Goal: Ask a question: Seek information or help from site administrators or community

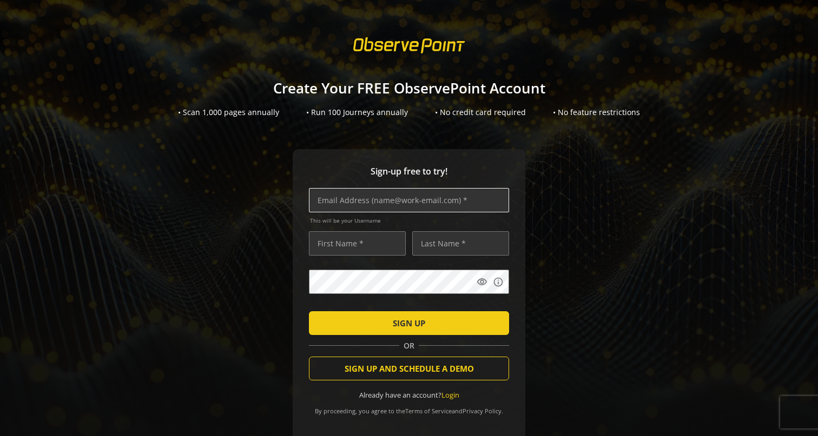
click at [437, 198] on input "text" at bounding box center [409, 200] width 200 height 24
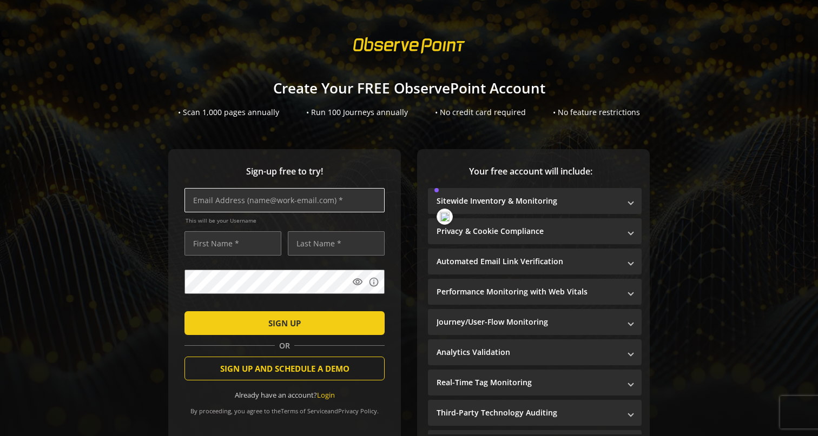
click at [339, 204] on input "text" at bounding box center [284, 200] width 200 height 24
type input "[EMAIL_ADDRESS][DOMAIN_NAME]"
type input "v"
type input "[PERSON_NAME]"
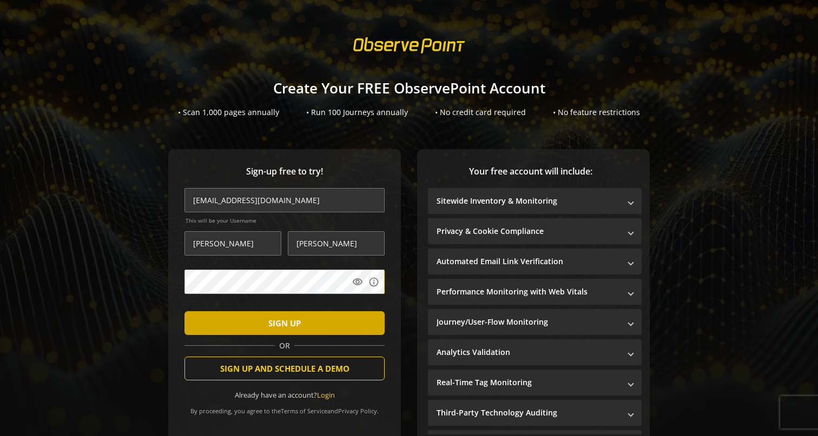
click at [320, 321] on span "submit" at bounding box center [284, 323] width 200 height 26
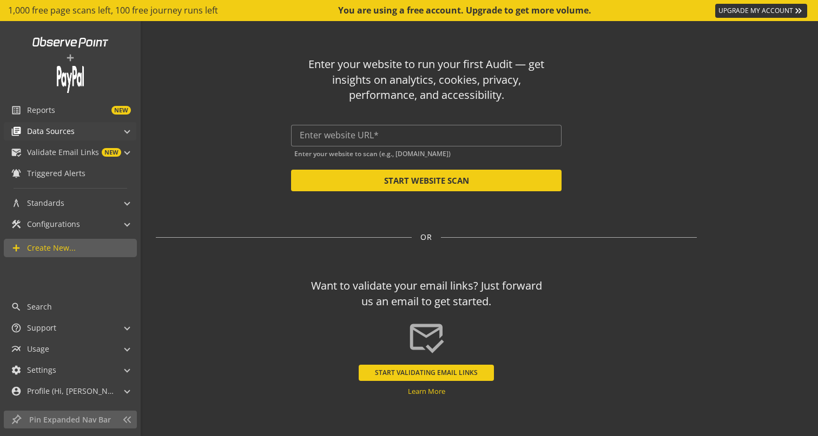
click at [125, 130] on span at bounding box center [127, 129] width 4 height 11
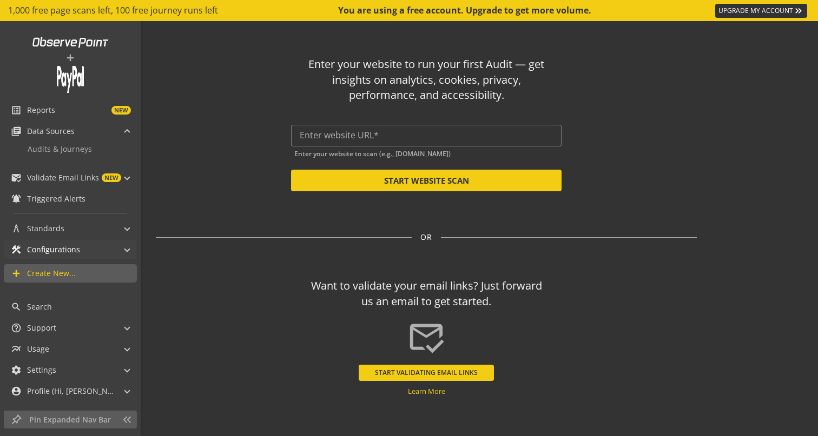
click at [107, 249] on mat-panel-title "construction Configurations" at bounding box center [63, 250] width 105 height 18
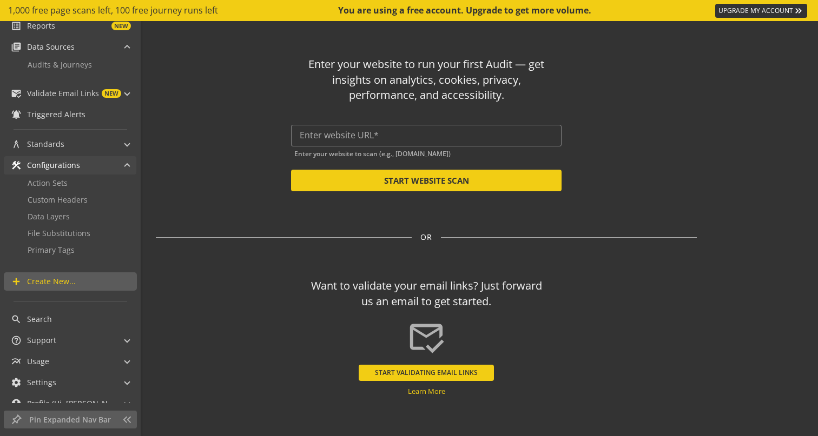
scroll to position [96, 0]
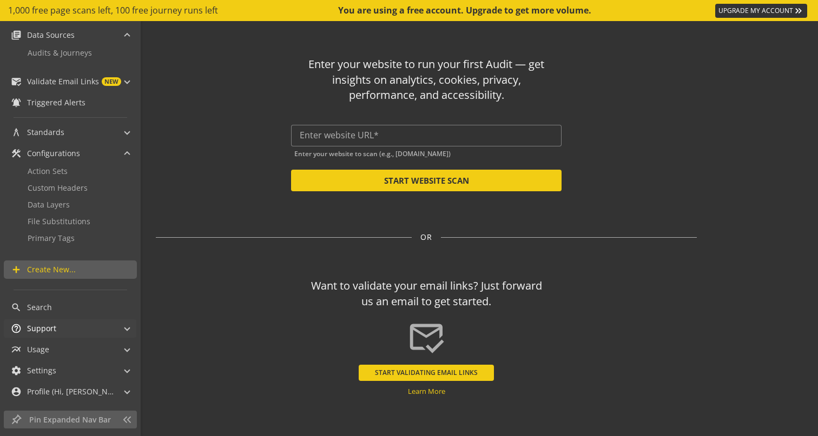
click at [98, 327] on mat-panel-title "help_outline Support" at bounding box center [63, 329] width 105 height 18
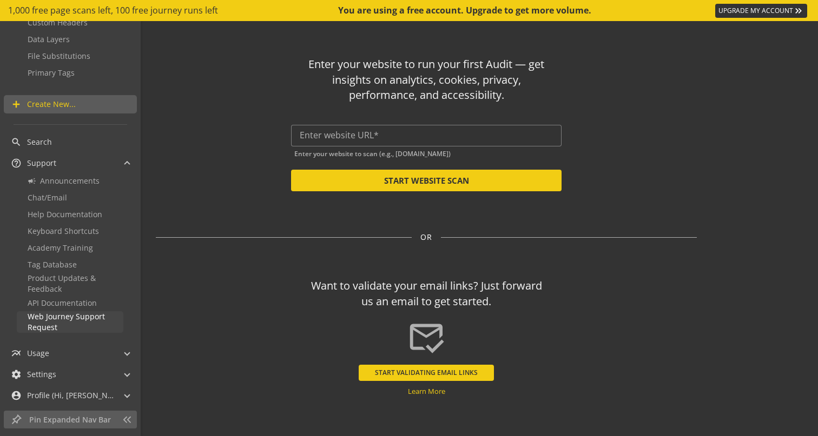
scroll to position [264, 0]
click at [74, 209] on span "Help Documentation" at bounding box center [65, 212] width 75 height 10
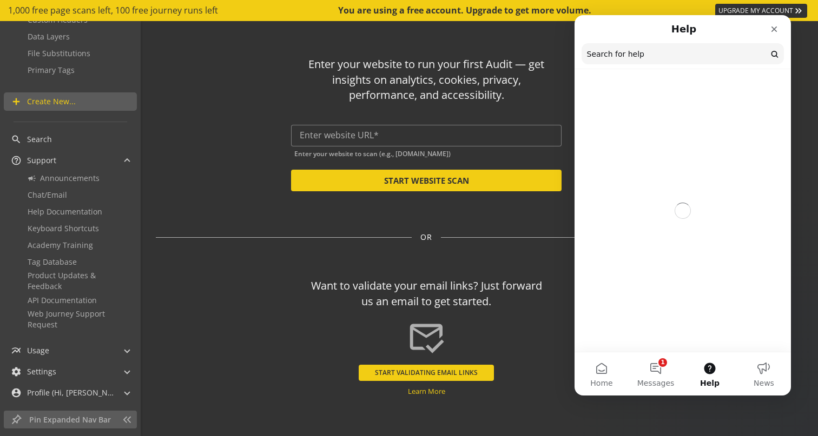
scroll to position [0, 0]
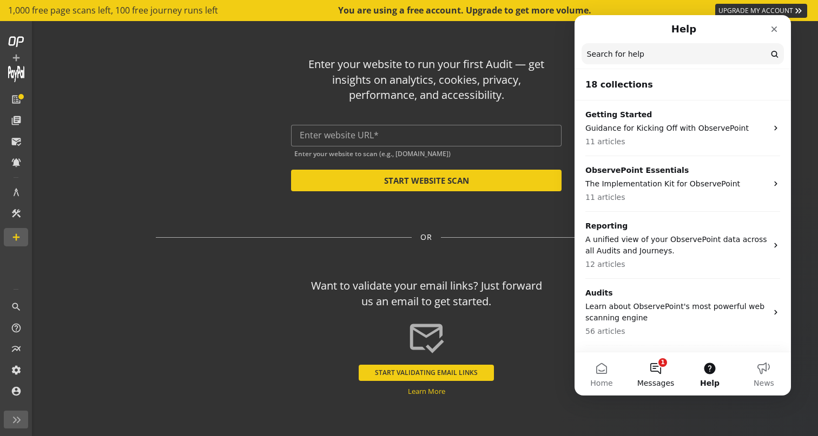
click at [652, 366] on button "1 Messages" at bounding box center [655, 374] width 54 height 43
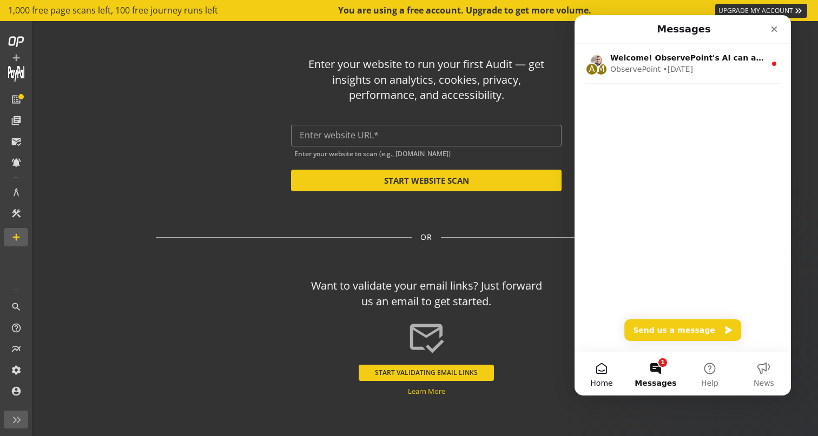
click at [622, 376] on button "Home" at bounding box center [601, 374] width 54 height 43
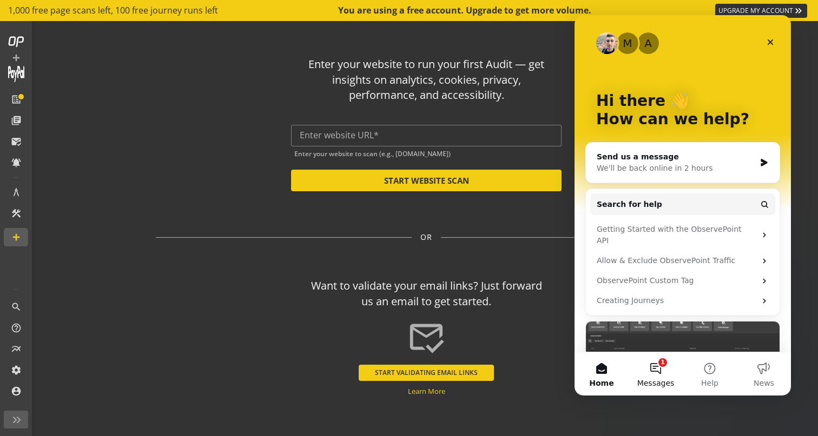
click at [669, 383] on span "Messages" at bounding box center [655, 384] width 37 height 8
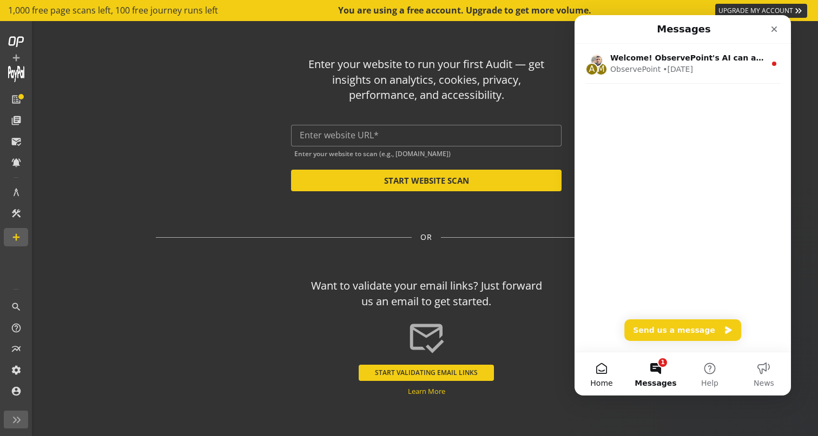
click at [608, 367] on button "Home" at bounding box center [601, 374] width 54 height 43
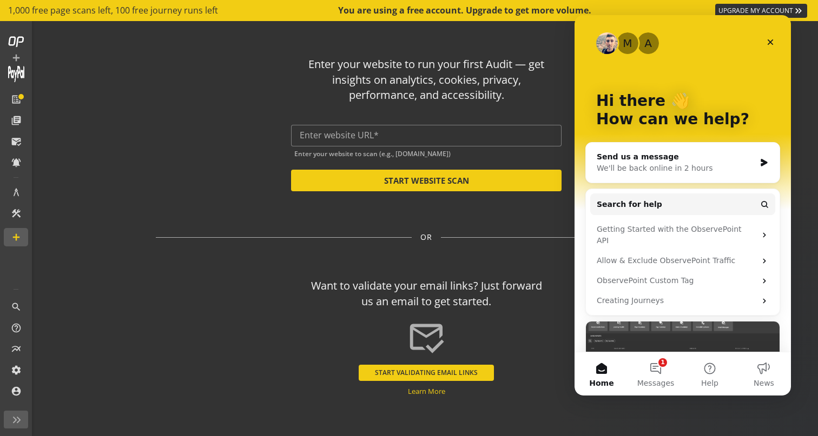
click at [638, 165] on div "We'll be back online in 2 hours" at bounding box center [675, 168] width 158 height 11
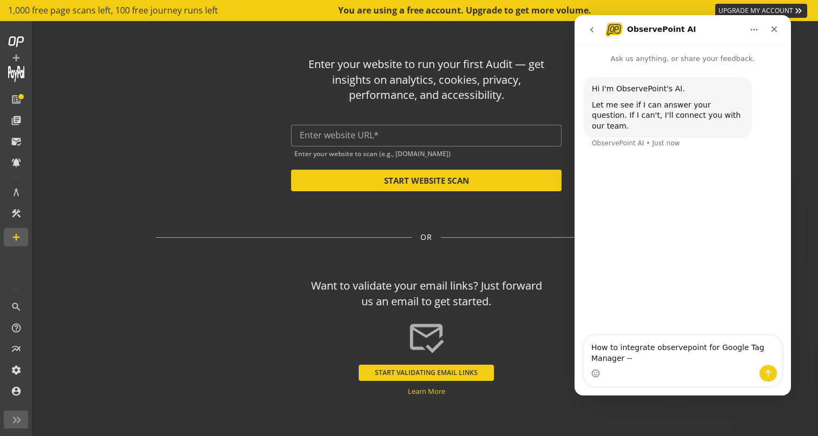
type textarea "How to integrate observepoint for Google Tag Manager --"
click at [603, 343] on textarea "How to integrate observepoint for Google Tag Manager --" at bounding box center [682, 350] width 198 height 29
click at [603, 344] on textarea "How to integrate observepoint for Google Tag Manager --" at bounding box center [682, 350] width 198 height 29
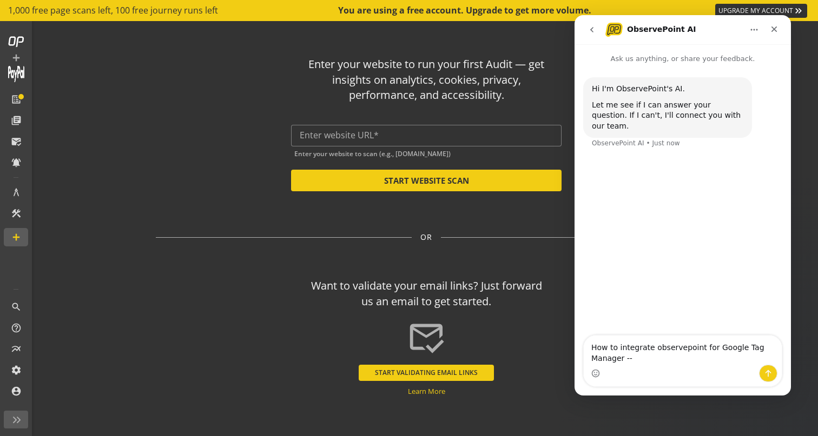
click at [603, 344] on textarea "How to integrate observepoint for Google Tag Manager --" at bounding box center [682, 350] width 198 height 29
type textarea "epxlai"
type textarea "pixel"
type textarea "google tag manager"
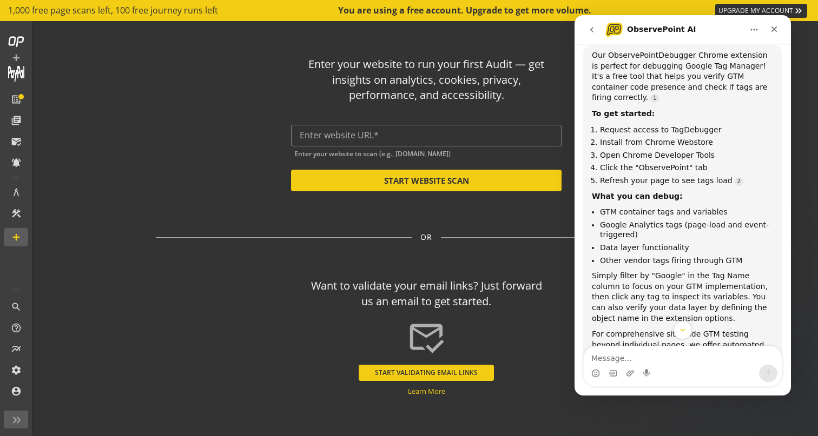
scroll to position [193, 0]
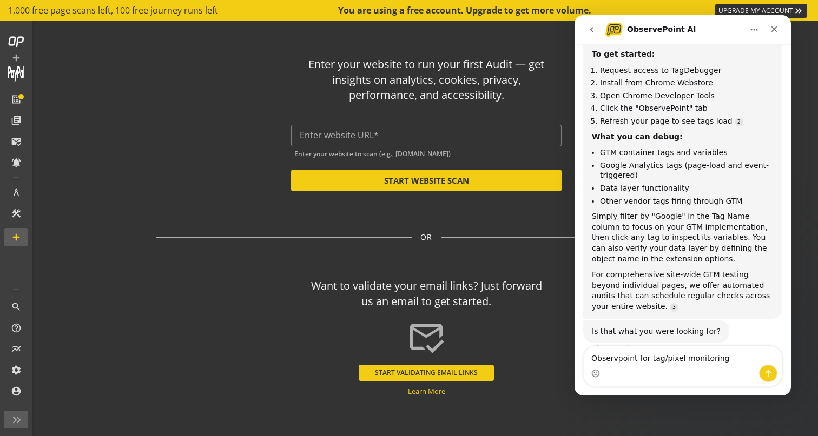
type textarea "Observpoint for tag/pixel monitoring"
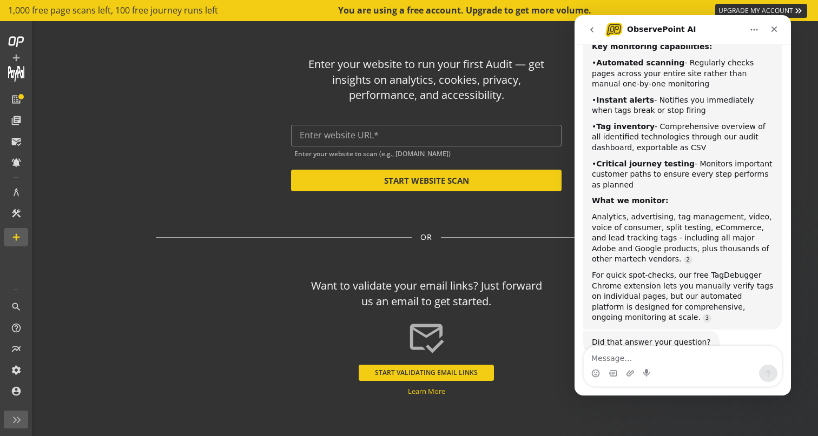
scroll to position [622, 0]
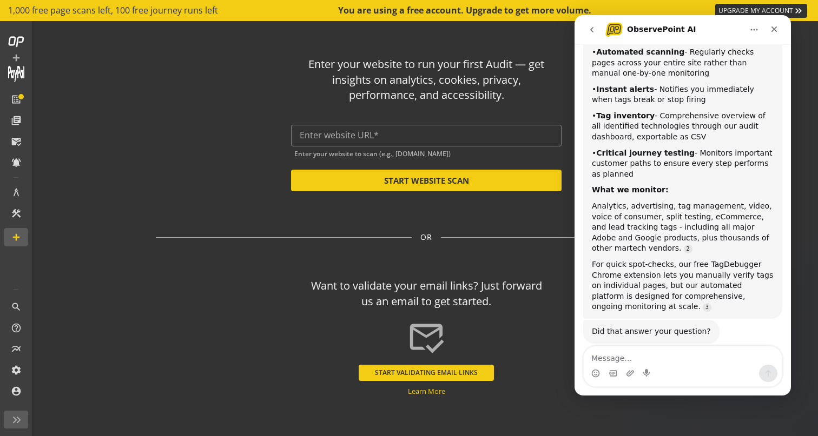
click at [666, 359] on textarea "Message…" at bounding box center [682, 356] width 198 height 18
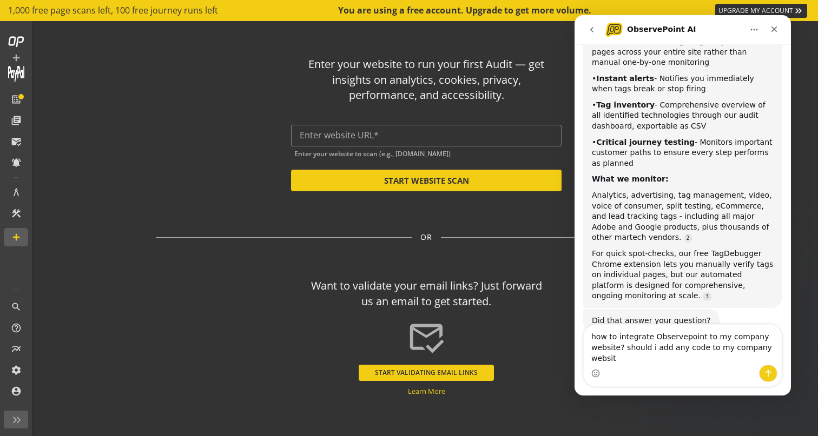
scroll to position [644, 0]
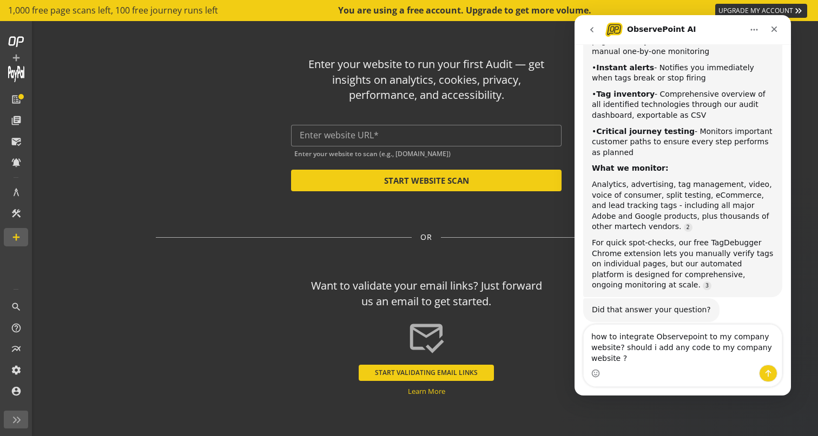
click at [700, 348] on textarea "how to integrate Observepoint to my company website? should i add any code to m…" at bounding box center [682, 345] width 198 height 40
type textarea "how to integrate Observepoint to my company website? should i add any code ".js…"
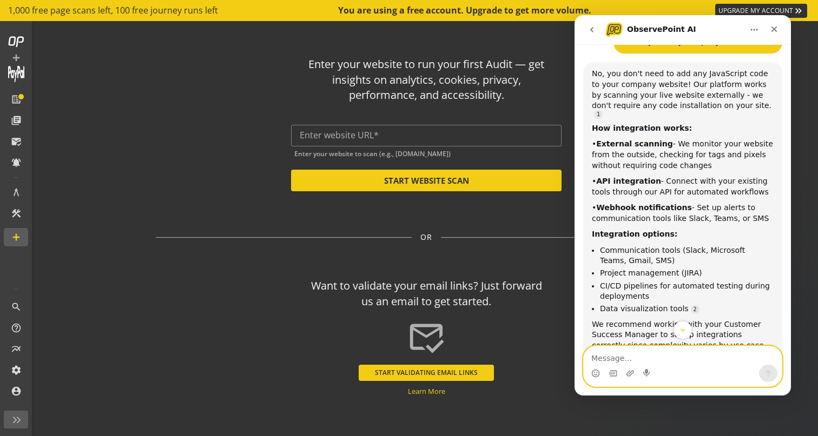
scroll to position [966, 0]
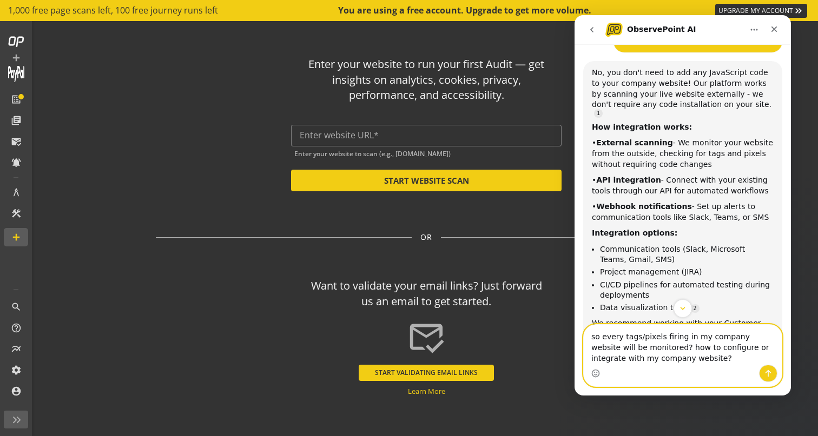
type textarea "so every tags/pixels firing in my company website will be monitored? how to con…"
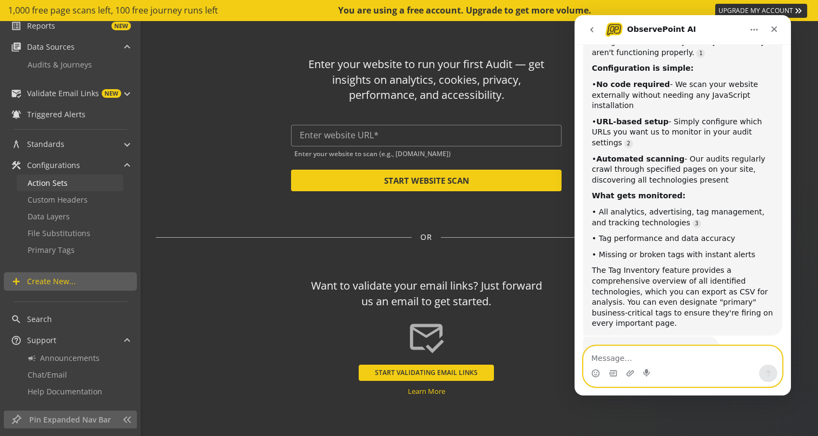
scroll to position [266, 0]
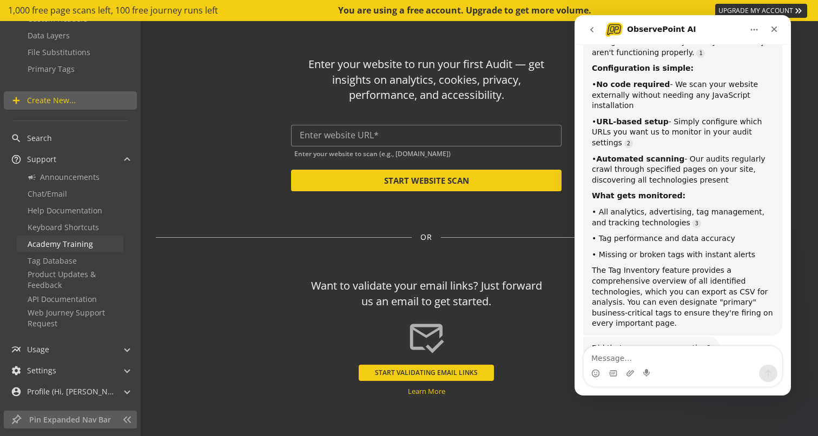
click at [55, 242] on span "Academy Training" at bounding box center [60, 244] width 65 height 10
click at [123, 366] on span "settings Settings" at bounding box center [68, 371] width 114 height 18
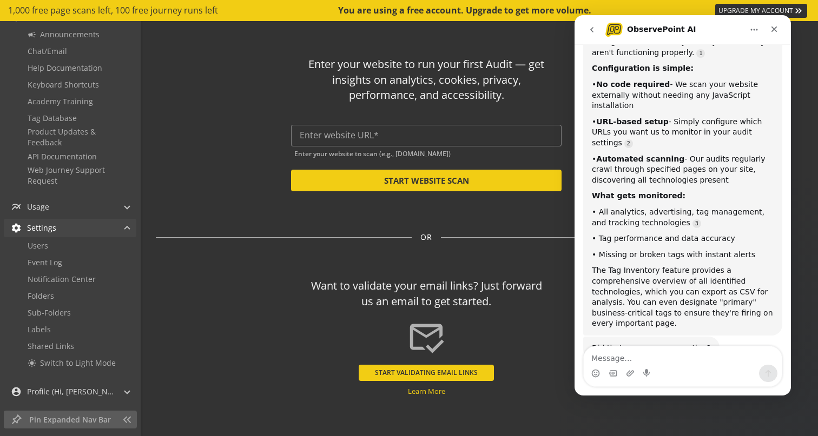
scroll to position [408, 0]
click at [114, 201] on mat-panel-title "multiline_chart Usage" at bounding box center [63, 207] width 105 height 18
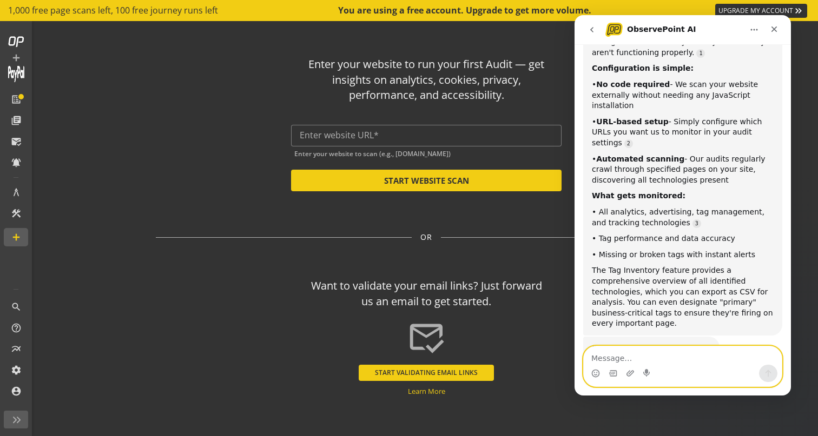
click at [656, 355] on textarea "Message…" at bounding box center [682, 356] width 198 height 18
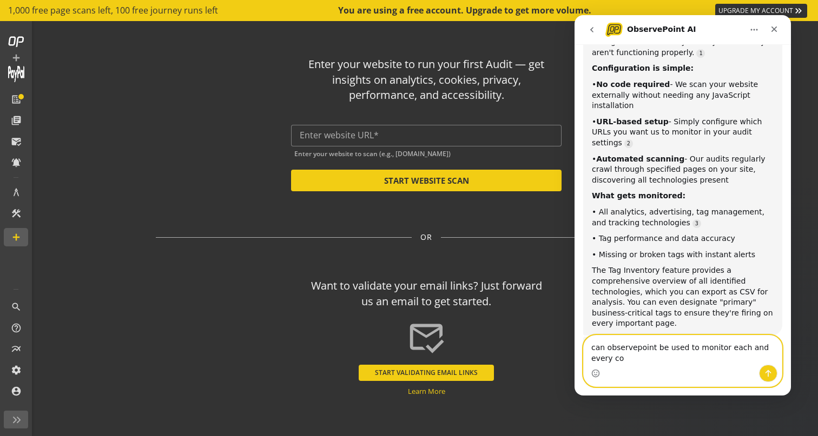
scroll to position [1509, 0]
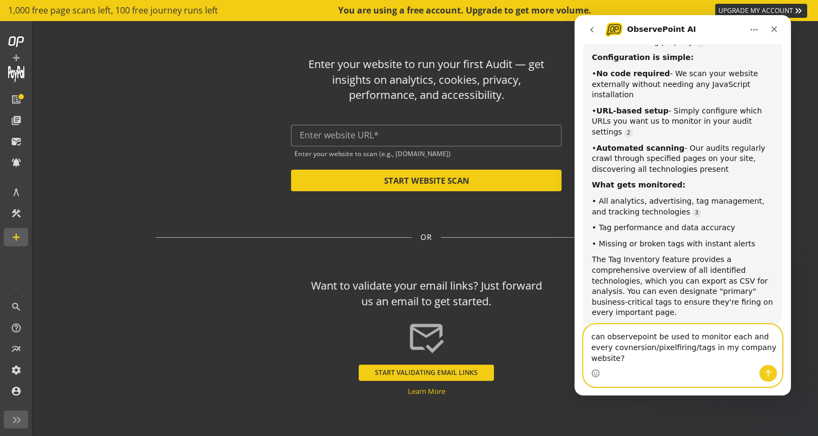
click at [633, 362] on textarea "can observepoint be used to monitor each and every covnersion/pixelfiring/tags …" at bounding box center [682, 345] width 198 height 40
click at [631, 361] on textarea "can observepoint be used to monitor each and every covnersion/pixelfiring/tags …" at bounding box center [682, 345] width 198 height 40
click at [619, 360] on textarea "can observepoint be used to monitor each and every covnersion/pixelfiring/tags …" at bounding box center [682, 345] width 198 height 40
type textarea "can observepoint be used to monitor each and every events/pixelfiring/tags in m…"
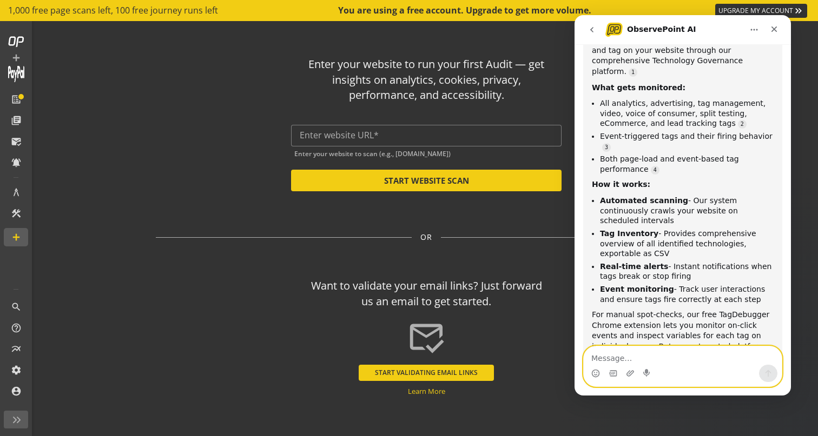
scroll to position [1877, 0]
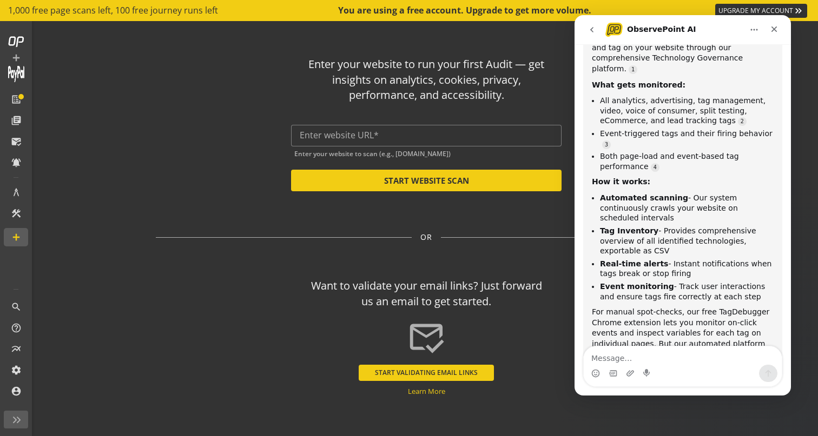
click at [632, 194] on b "Automated scanning" at bounding box center [644, 198] width 88 height 9
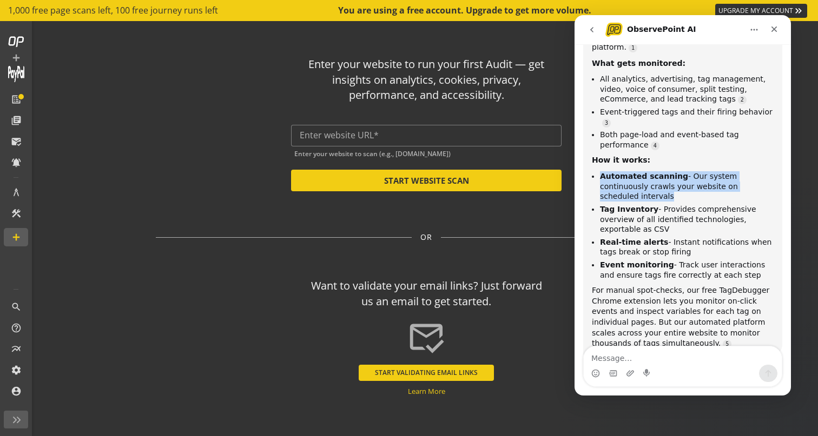
copy li "Automated scanning - Our system continuously crawls your website on scheduled i…"
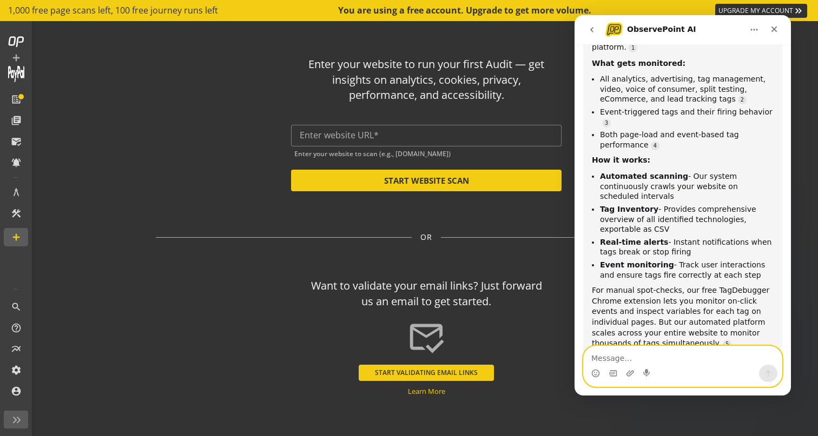
click at [639, 357] on textarea "Message…" at bounding box center [682, 356] width 198 height 18
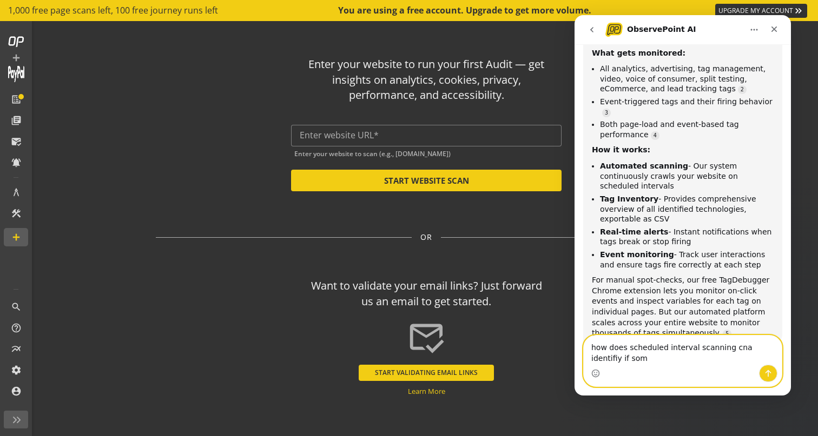
scroll to position [1909, 0]
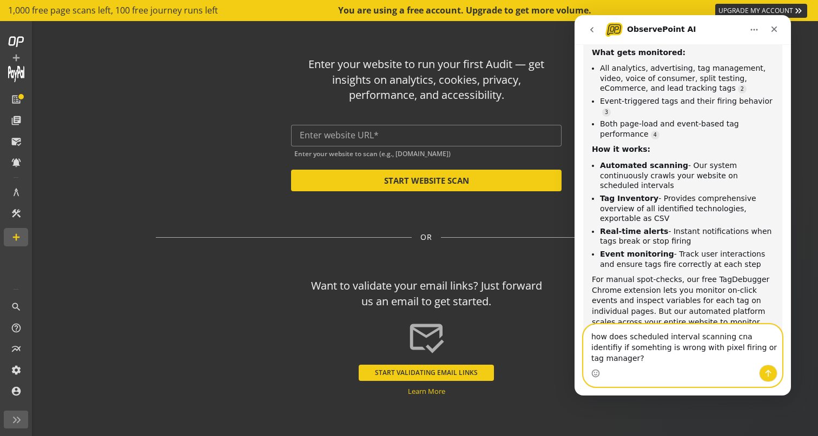
type textarea "how does scheduled interval scanning cna identifiy if somehting is wrong with p…"
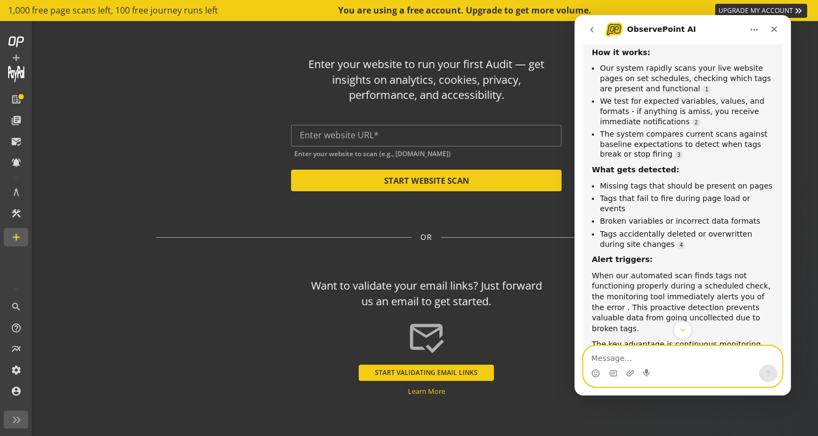
scroll to position [2350, 0]
type textarea "c"
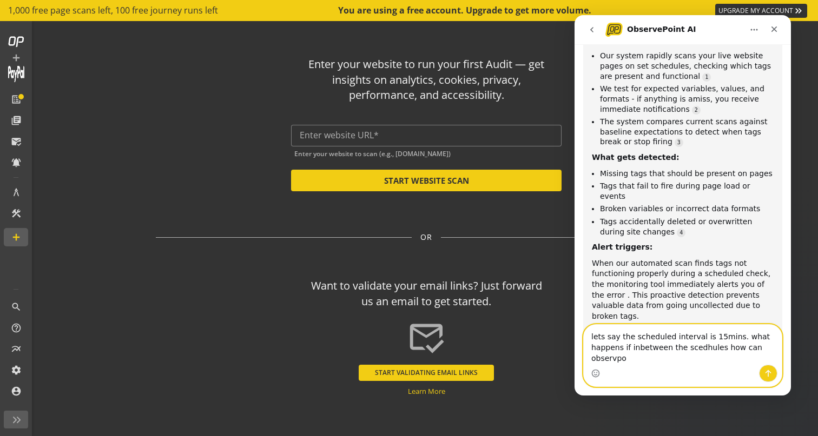
scroll to position [2371, 0]
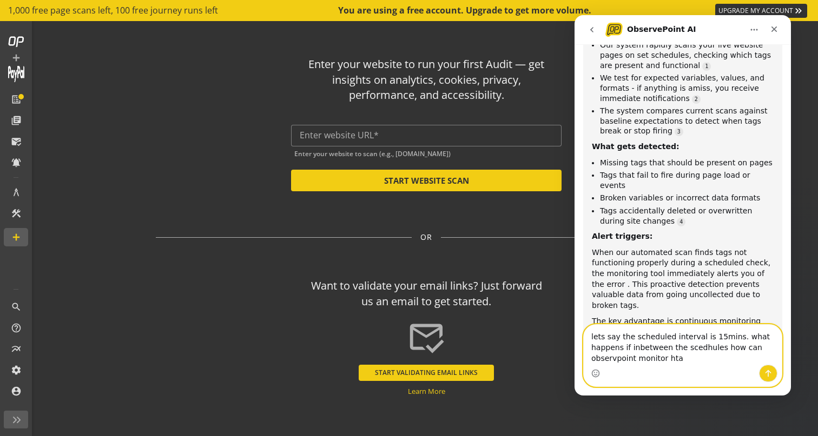
type textarea "lets say the scheduled interval is 15mins. what happens if inbetween the scedhu…"
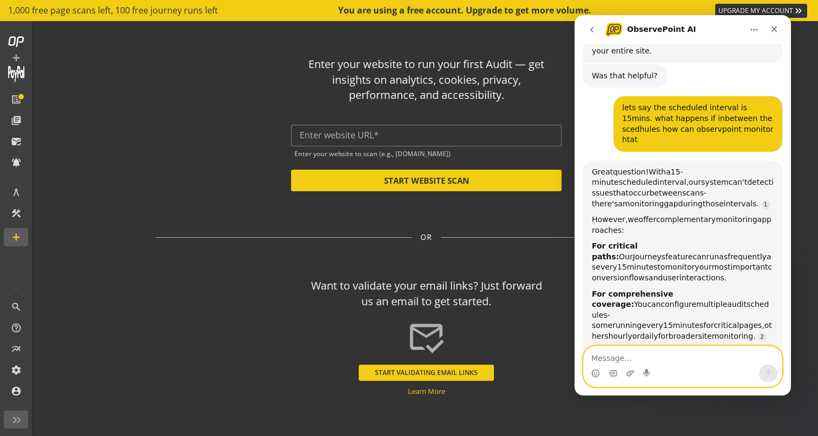
scroll to position [2684, 0]
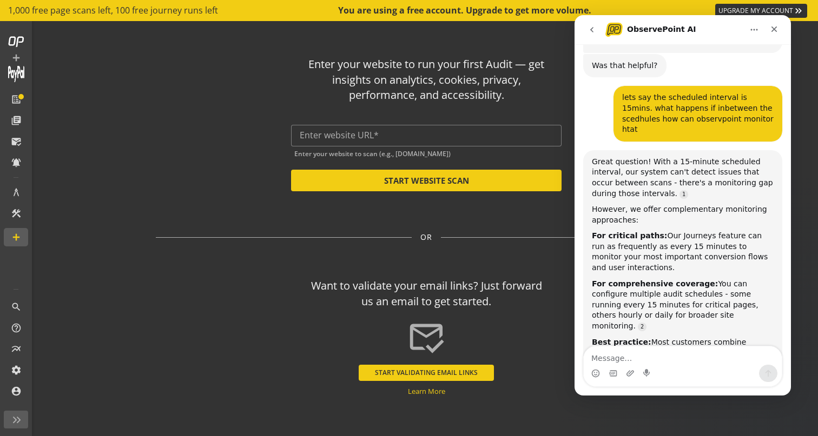
click at [157, 176] on div "Enter your website to run your first Audit — get insights on analytics, cookies…" at bounding box center [426, 119] width 541 height 143
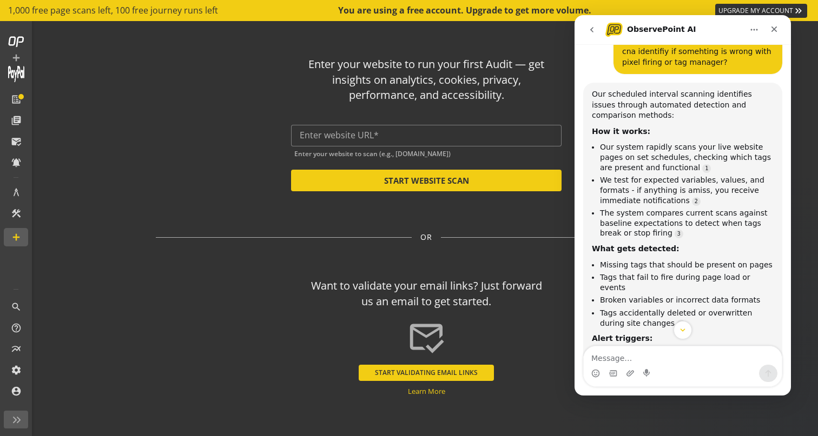
scroll to position [2730, 0]
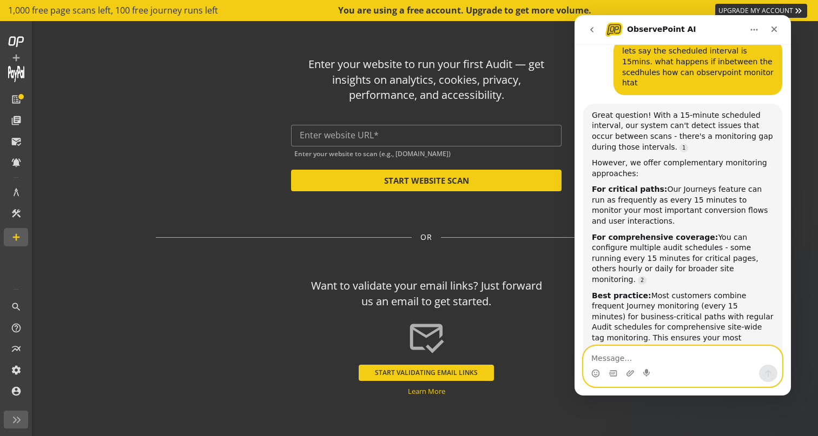
click at [708, 347] on textarea "Message…" at bounding box center [682, 356] width 198 height 18
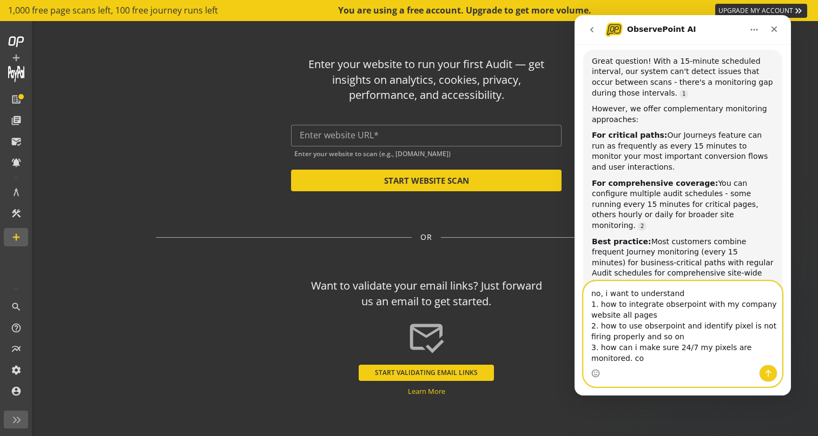
scroll to position [2795, 0]
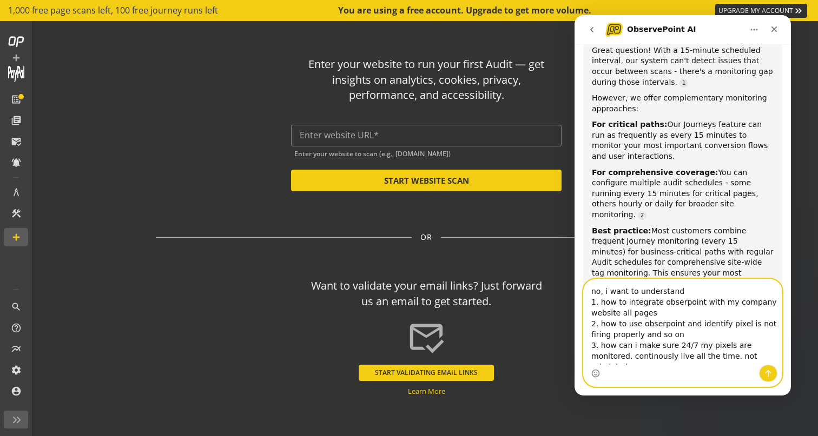
type textarea "no, i want to understand 1. how to integrate obserpoint with my company website…"
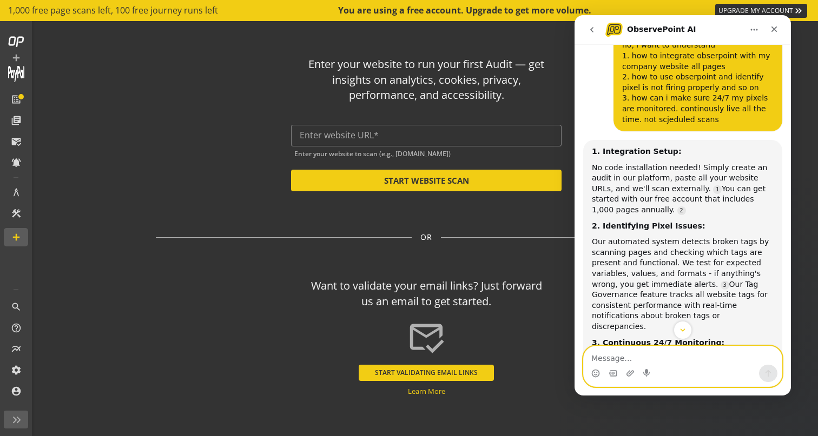
scroll to position [3165, 0]
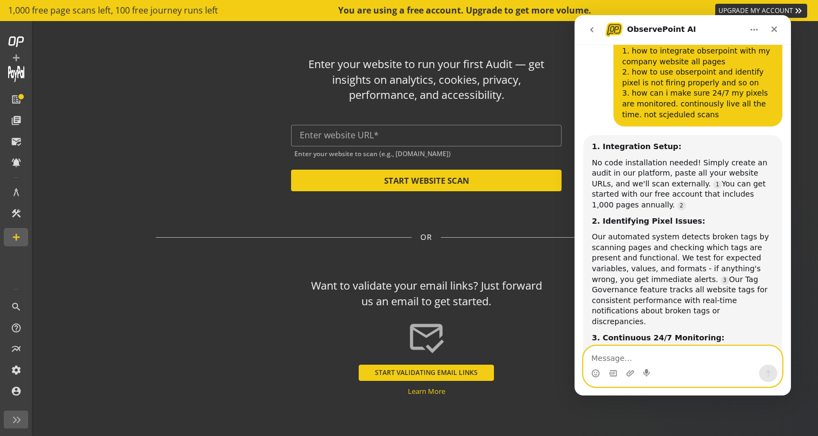
click at [633, 351] on textarea "Message…" at bounding box center [682, 356] width 198 height 18
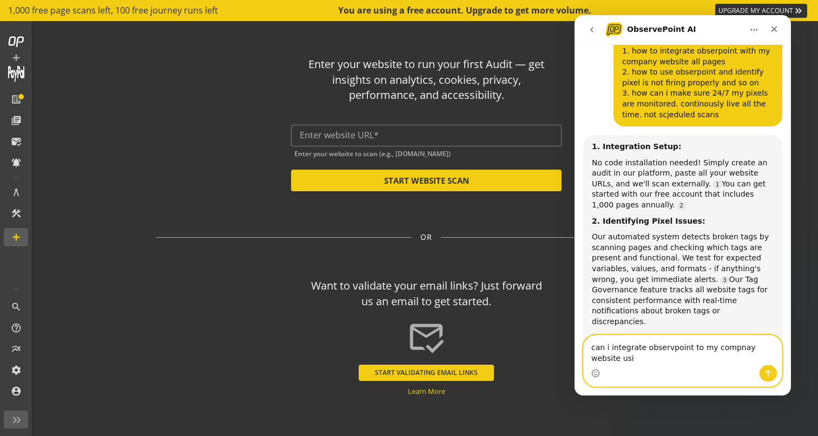
scroll to position [3175, 0]
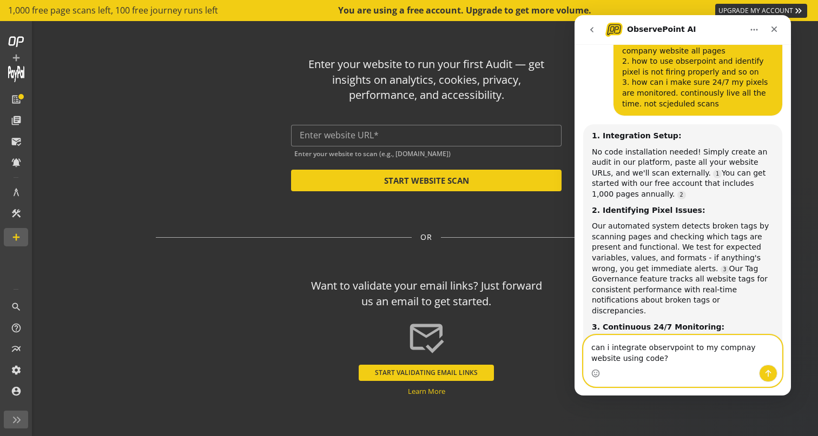
type textarea "can i integrate observpoint to my compnay website using code?"
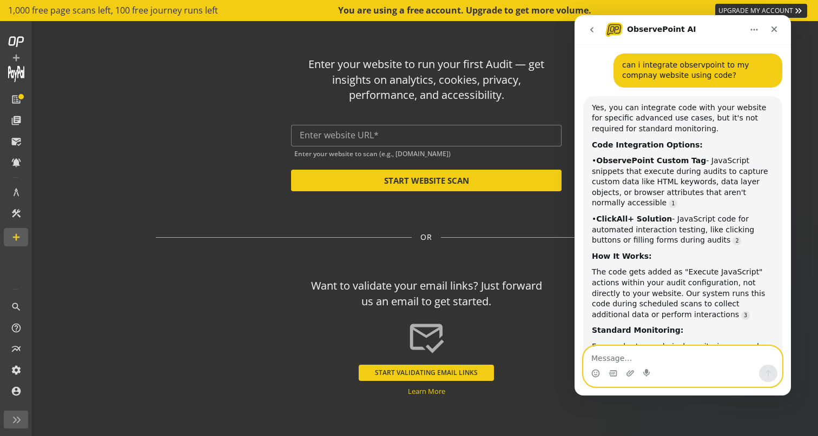
scroll to position [3590, 0]
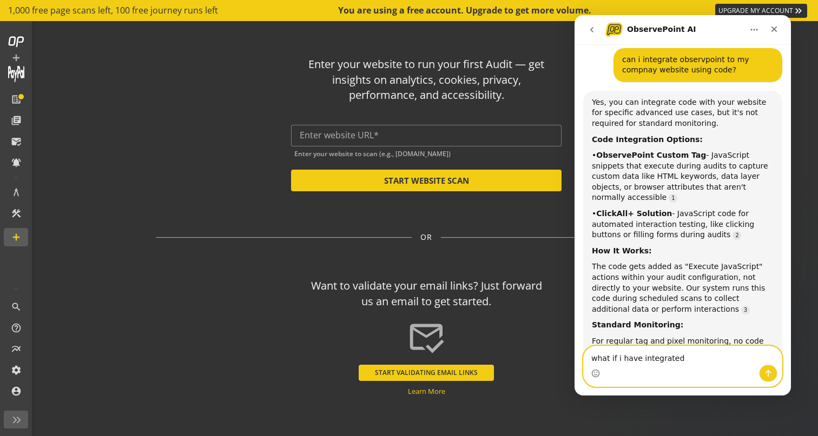
click at [633, 360] on textarea "what if i have integrated" at bounding box center [682, 356] width 198 height 18
type textarea "advanced testing scenarios"
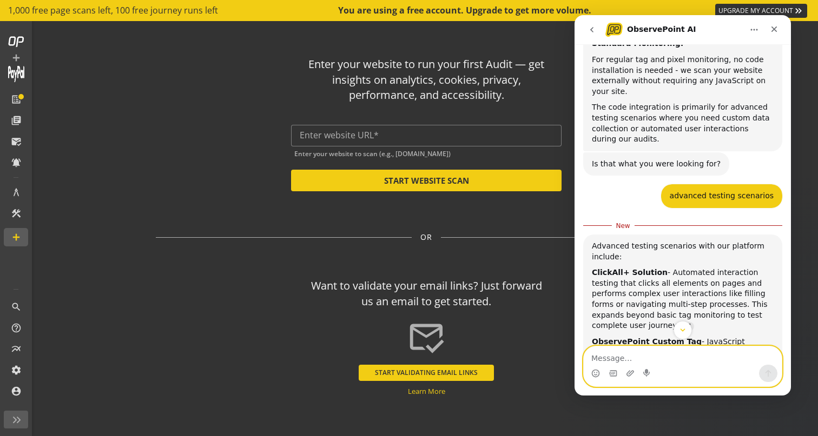
scroll to position [3877, 0]
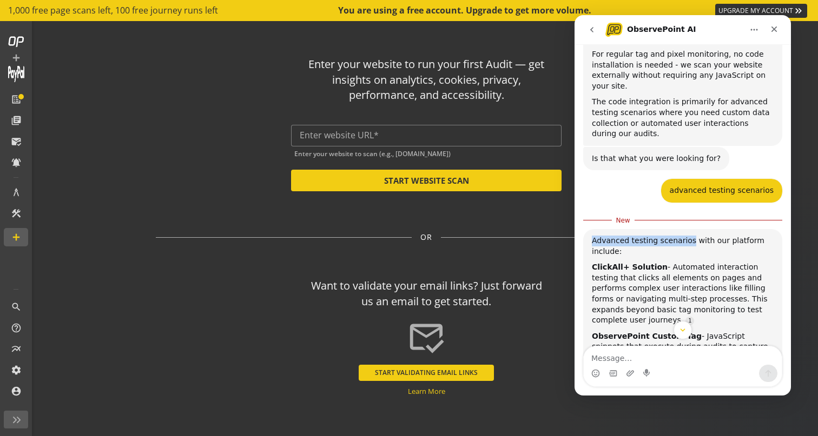
drag, startPoint x: 589, startPoint y: 90, endPoint x: 688, endPoint y: 87, distance: 99.0
click at [688, 229] on div "Advanced testing scenarios with our platform include: ClickAll+ Solution - Auto…" at bounding box center [682, 433] width 199 height 409
copy div "Advanced testing scenarios"
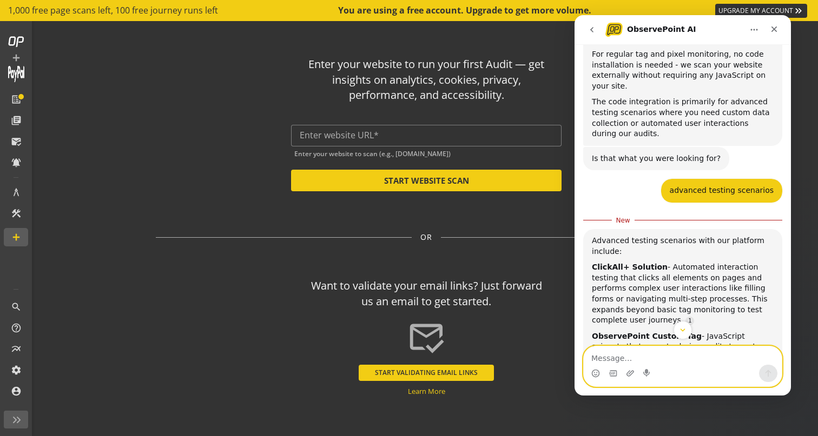
click at [630, 354] on textarea "Message…" at bounding box center [682, 356] width 198 height 18
paste textarea "Advanced testing scenarios"
type textarea "does this need code change? Advanced testing scenarios"
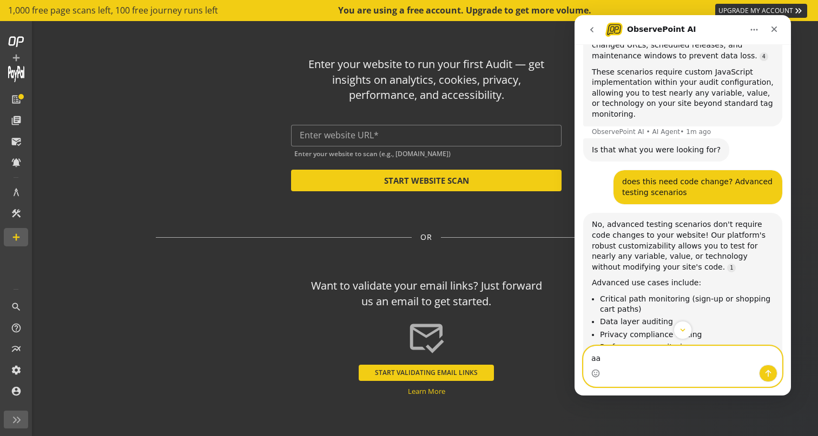
scroll to position [4390, 0]
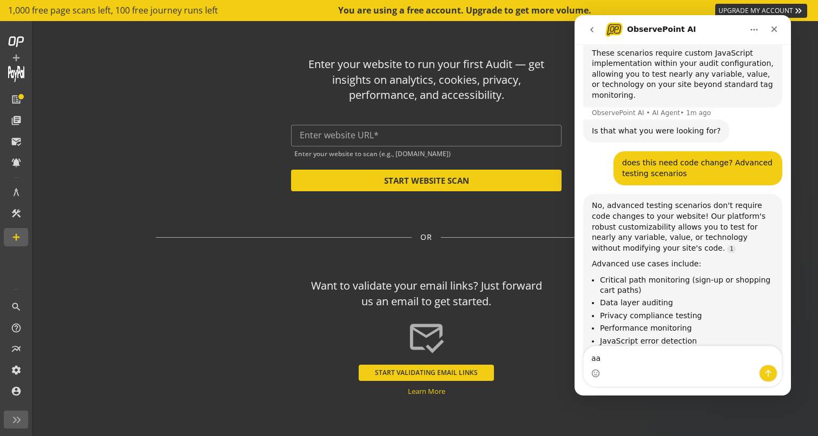
click at [697, 423] on div "The beauty is that you get comprehensive testing capabilities without any devel…" at bounding box center [683, 444] width 182 height 42
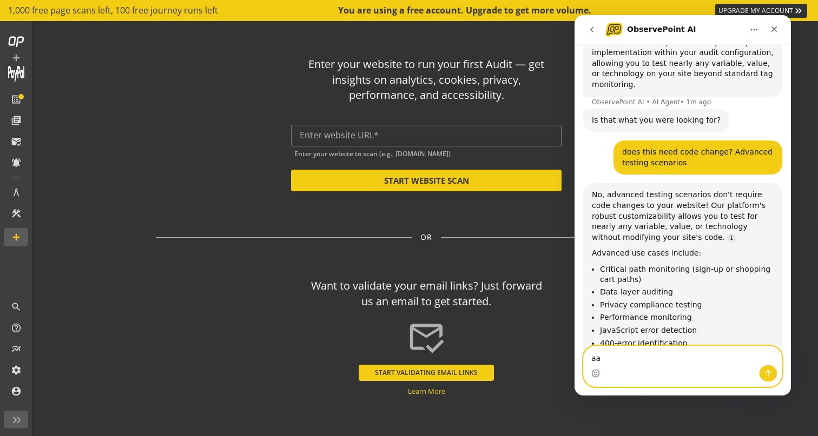
click at [624, 357] on textarea "aa" at bounding box center [682, 356] width 198 height 18
type textarea "a"
click at [634, 351] on textarea "Message…" at bounding box center [682, 356] width 198 height 18
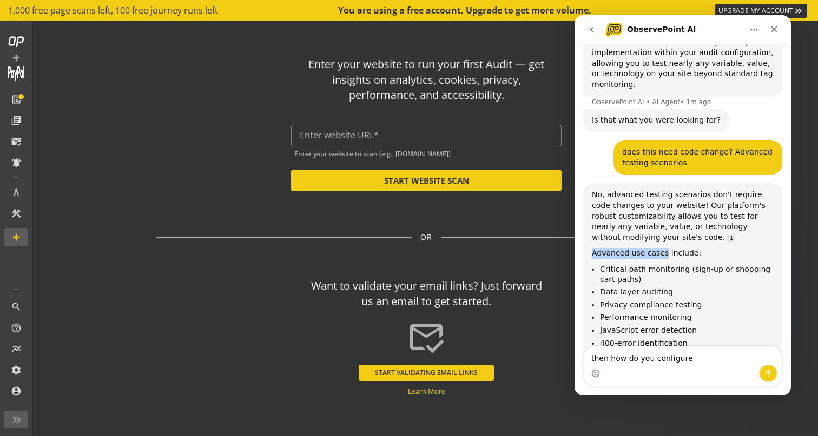
drag, startPoint x: 591, startPoint y: 91, endPoint x: 664, endPoint y: 92, distance: 72.5
click at [664, 183] on div "No, advanced testing scenarios don't require code changes to your website! Our …" at bounding box center [682, 321] width 199 height 277
copy div "Advanced use cases"
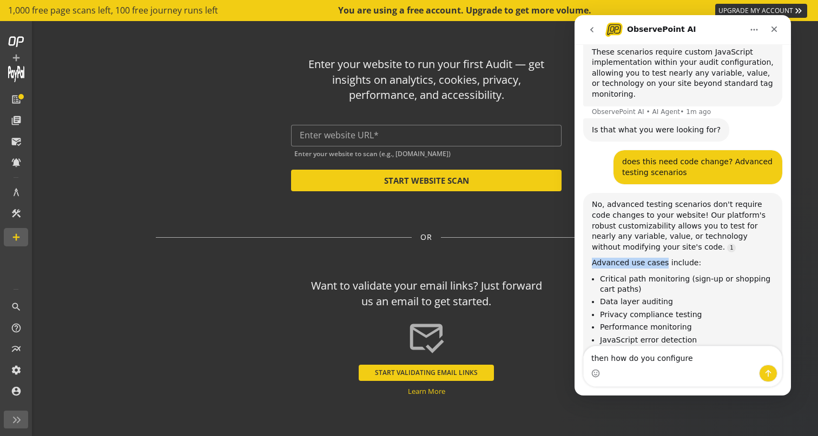
scroll to position [4390, 0]
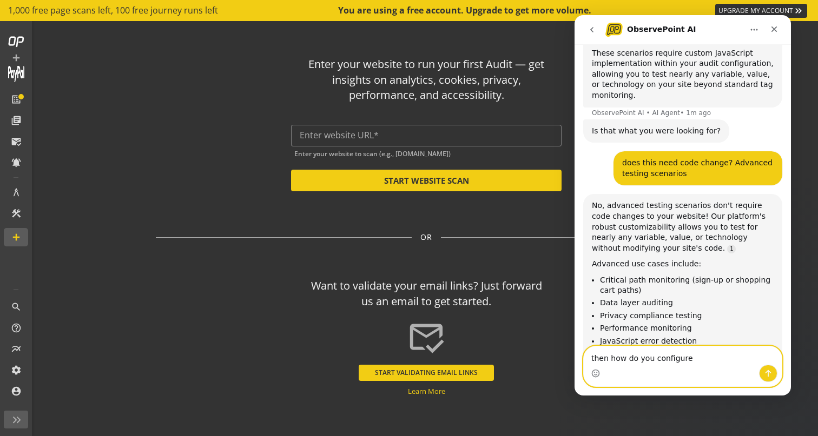
click at [696, 358] on textarea "then how do you configure" at bounding box center [682, 356] width 198 height 18
paste textarea "Advanced use cases"
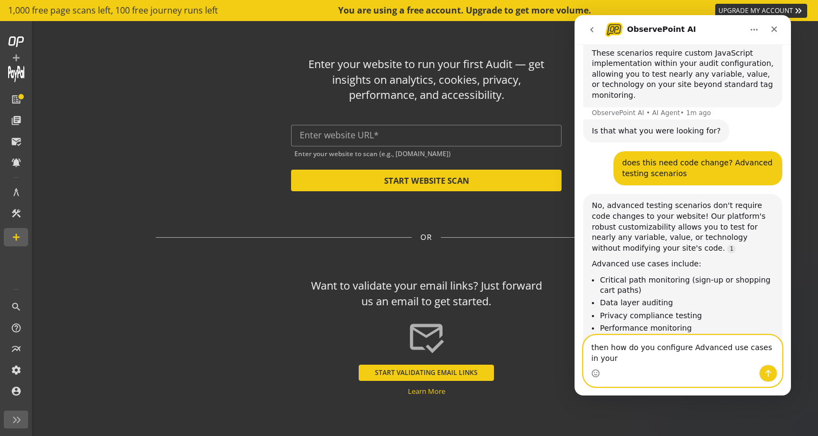
scroll to position [4401, 0]
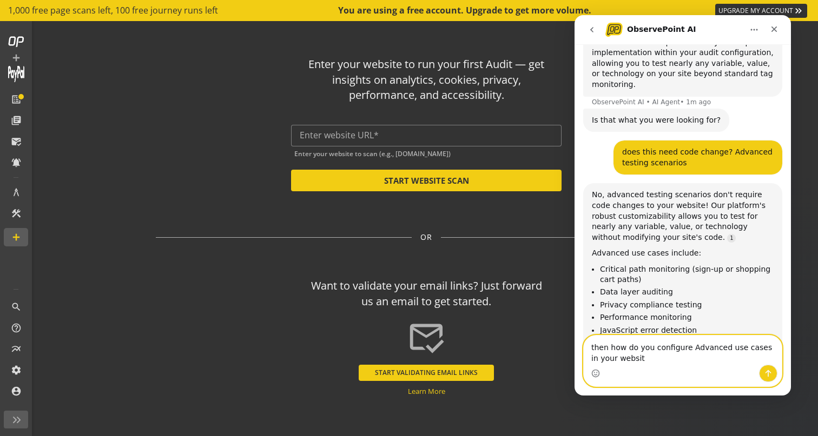
type textarea "then how do you configure Advanced use cases in your website"
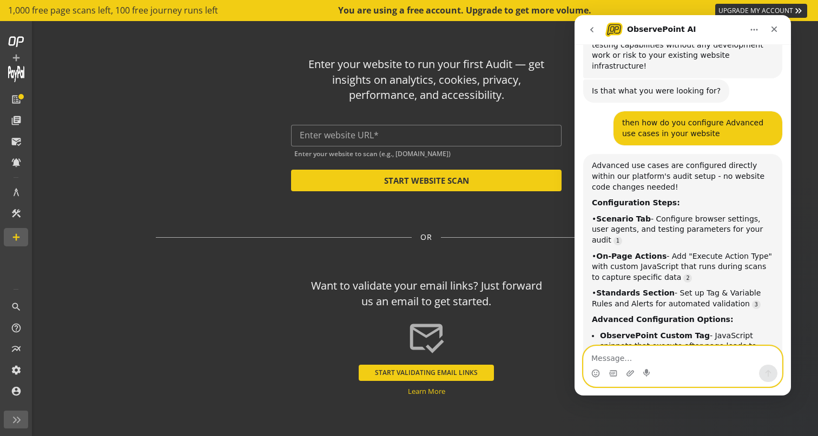
scroll to position [4783, 0]
click at [635, 356] on textarea "Message…" at bounding box center [682, 356] width 198 height 18
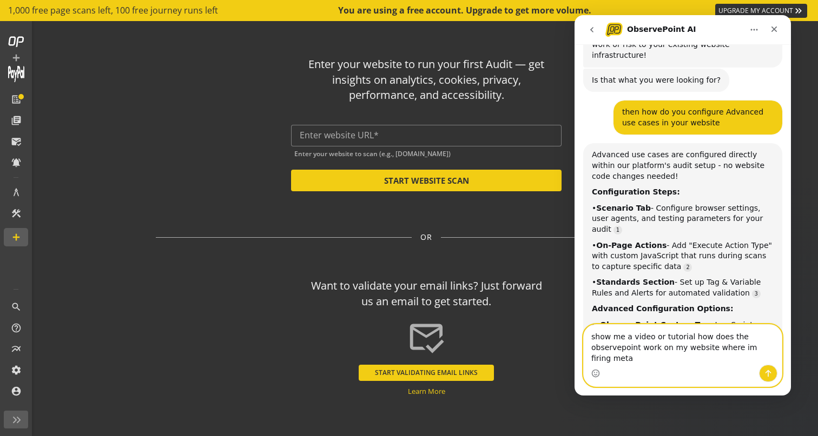
scroll to position [4805, 0]
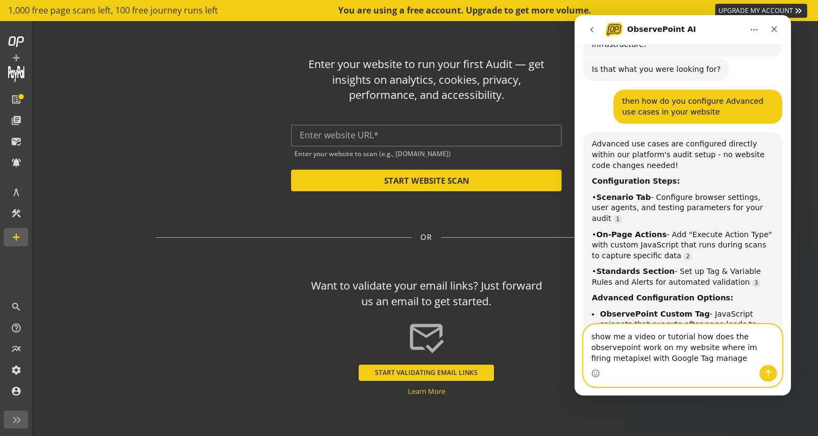
type textarea "show me a video or tutorial how does the observepoint work on my website where …"
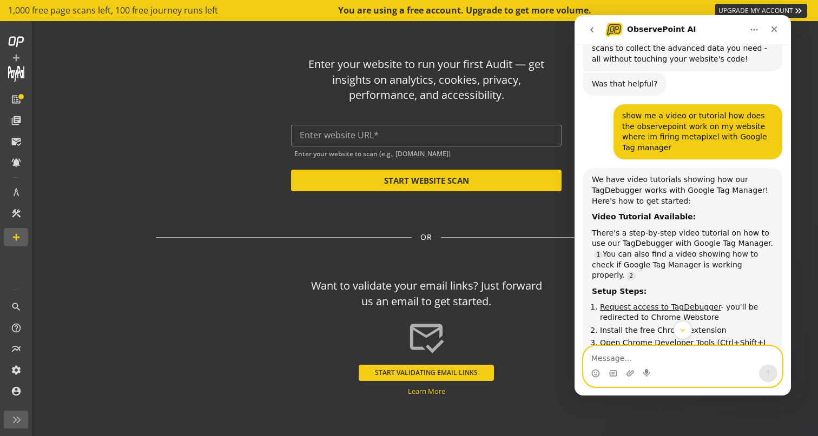
scroll to position [5211, 0]
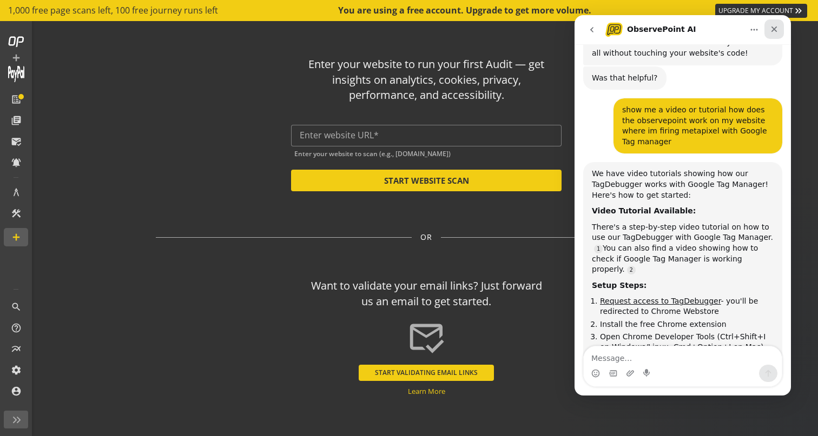
click at [773, 29] on icon "Close" at bounding box center [774, 29] width 6 height 6
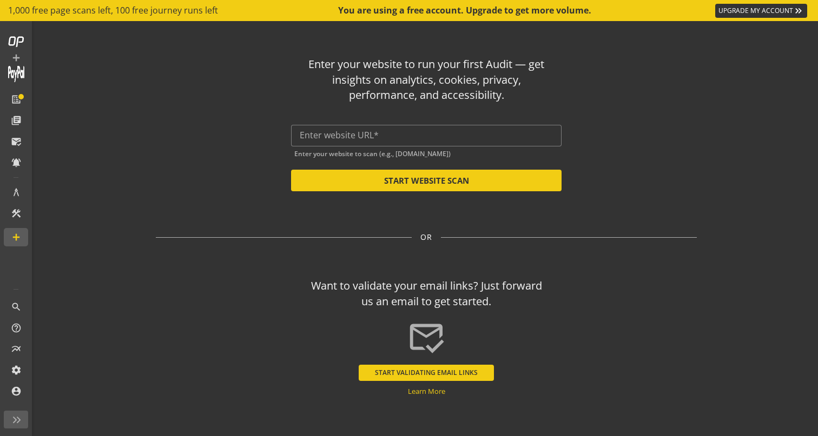
scroll to position [5171, 0]
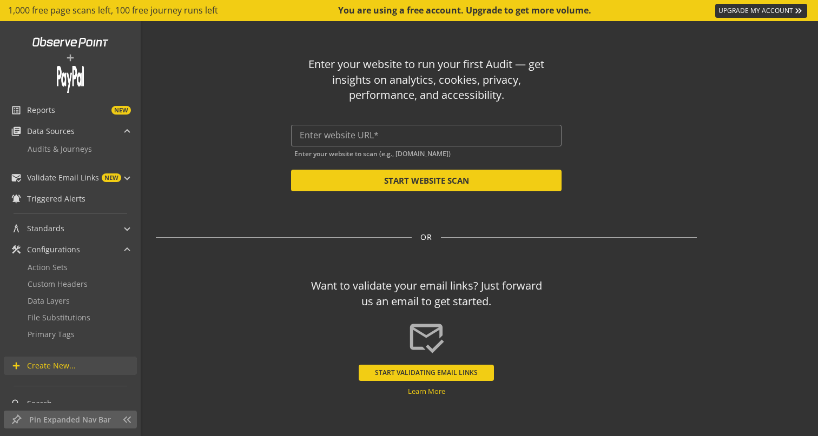
click at [45, 360] on link "add Create New..." at bounding box center [70, 366] width 133 height 18
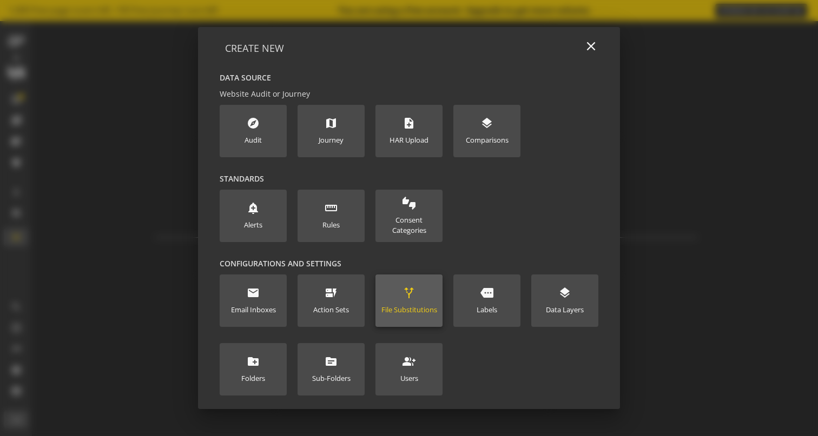
scroll to position [3, 0]
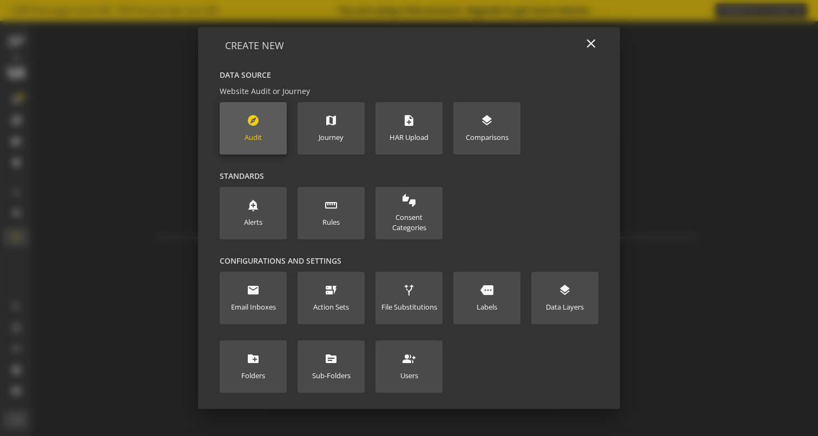
click at [269, 137] on new-data-option "explore Audit" at bounding box center [253, 128] width 67 height 52
click at [250, 121] on mat-icon "explore" at bounding box center [253, 120] width 13 height 13
